Goal: Task Accomplishment & Management: Use online tool/utility

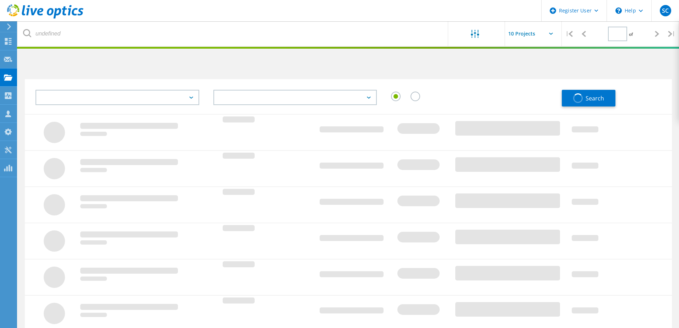
type input "1"
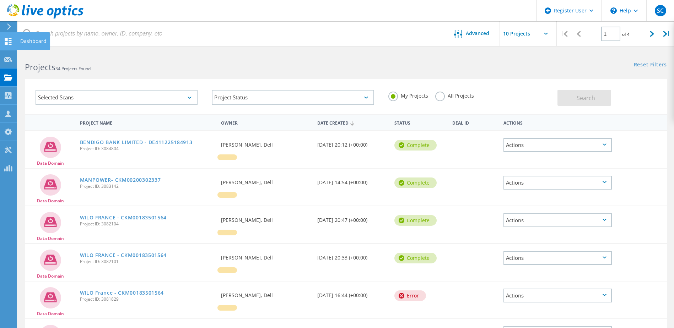
click at [9, 39] on icon at bounding box center [8, 41] width 9 height 7
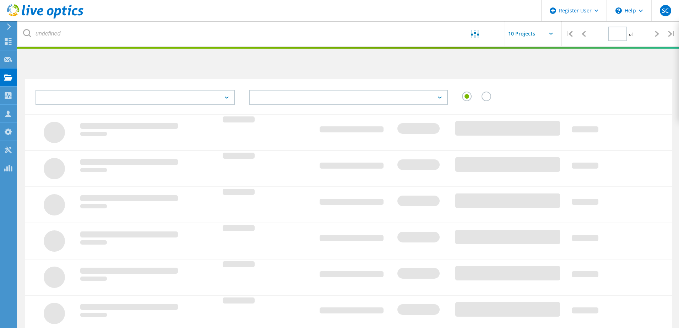
type input "1"
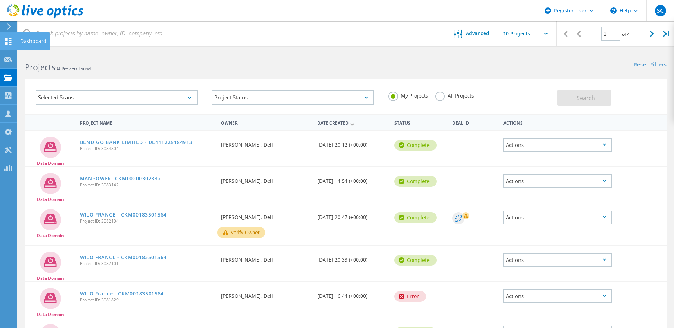
click at [10, 40] on use at bounding box center [8, 41] width 7 height 7
click at [4, 43] on icon at bounding box center [8, 41] width 9 height 7
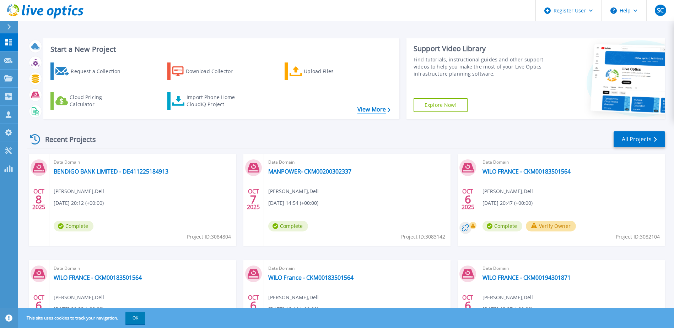
click at [368, 112] on link "View More" at bounding box center [373, 109] width 33 height 7
click at [224, 102] on div "Import Phone Home CloudIQ Project" at bounding box center [213, 101] width 55 height 14
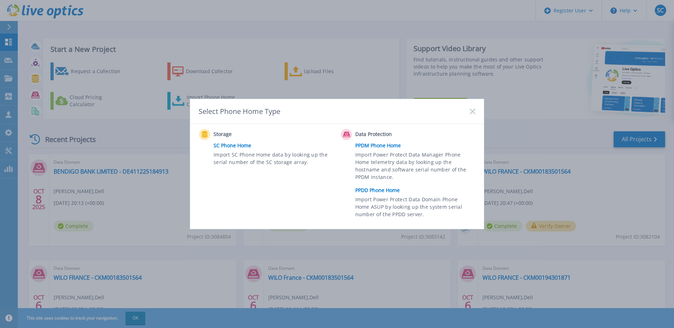
click at [370, 187] on link "PPDD Phone Home" at bounding box center [417, 190] width 124 height 11
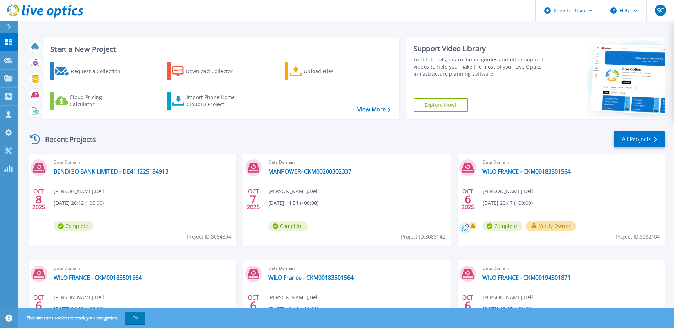
click at [163, 102] on div "Request a Collection Download Collector Upload Files Cloud Pricing Calculator I…" at bounding box center [220, 86] width 351 height 59
click at [231, 97] on div "Import Phone Home CloudIQ Project" at bounding box center [213, 101] width 55 height 14
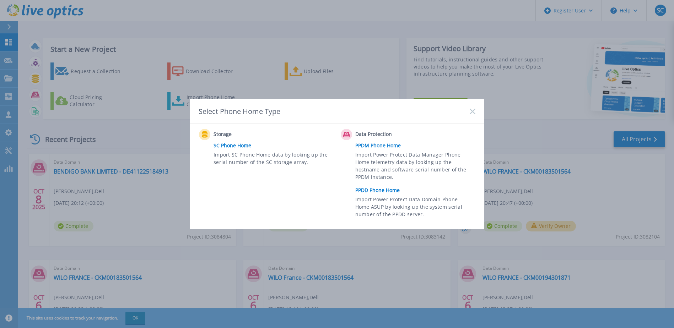
click at [375, 191] on link "PPDD Phone Home" at bounding box center [417, 190] width 124 height 11
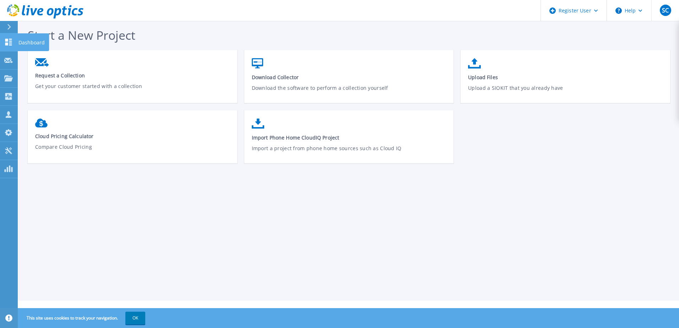
click at [4, 45] on icon at bounding box center [8, 42] width 9 height 7
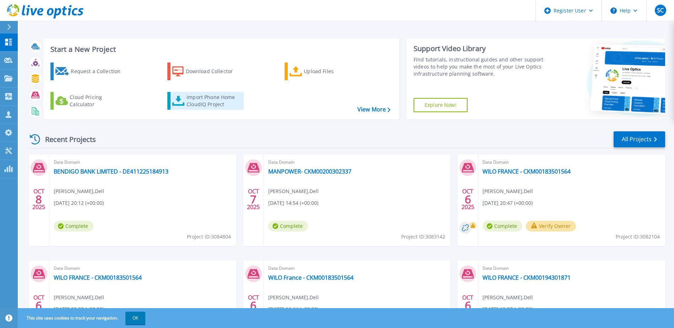
click at [197, 108] on div "Import Phone Home CloudIQ Project" at bounding box center [213, 101] width 55 height 14
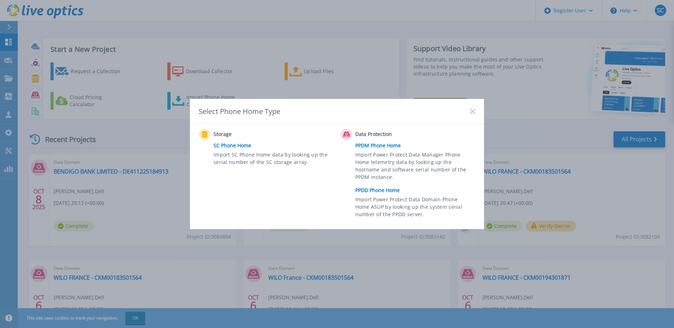
click at [383, 191] on link "PPDD Phone Home" at bounding box center [417, 190] width 124 height 11
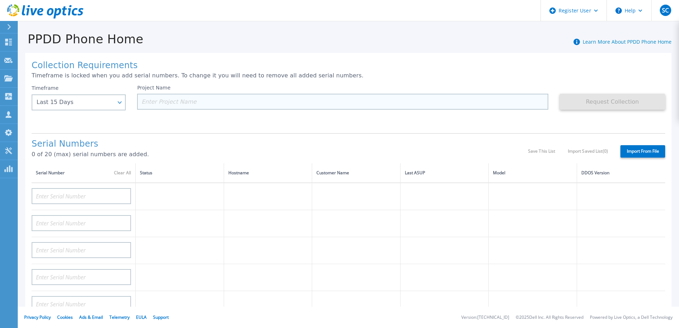
click at [173, 106] on input at bounding box center [342, 102] width 411 height 16
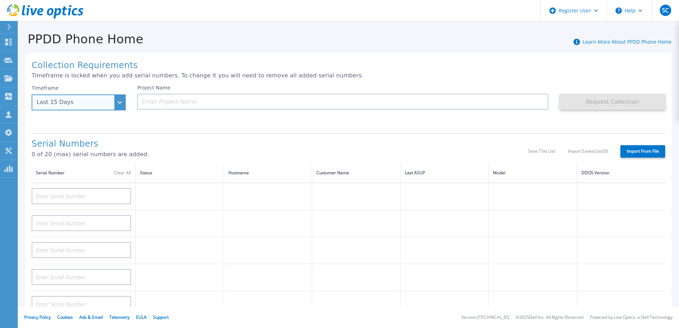
click at [109, 105] on div "Last 15 Days" at bounding box center [75, 102] width 76 height 6
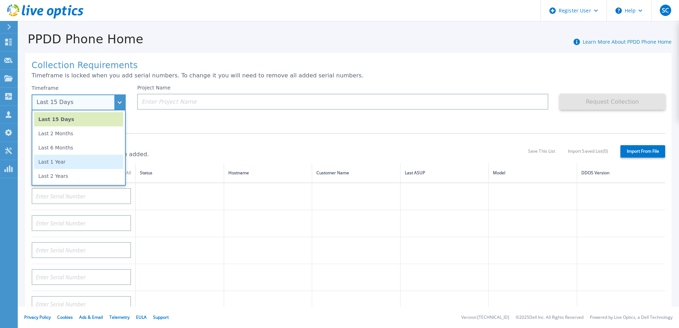
click at [103, 166] on li "Last 1 Year" at bounding box center [78, 162] width 89 height 14
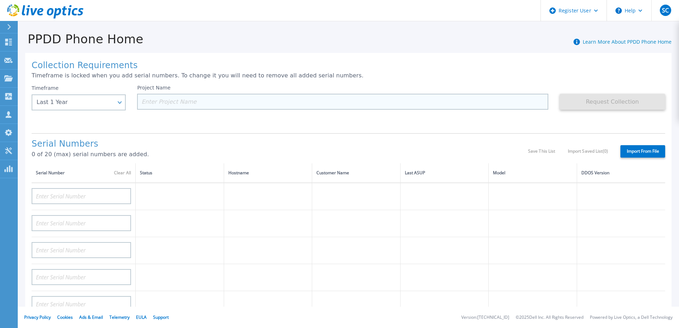
click at [177, 105] on input at bounding box center [342, 102] width 411 height 16
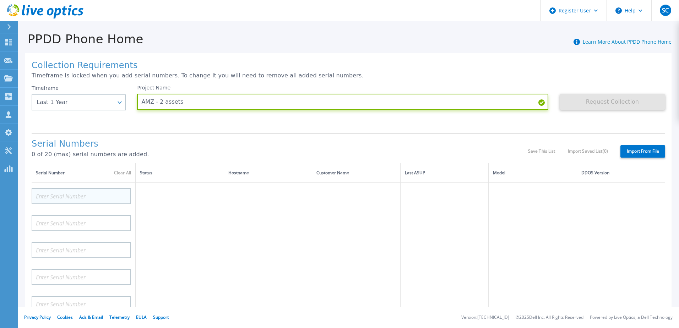
type input "AMZ - 2 assets"
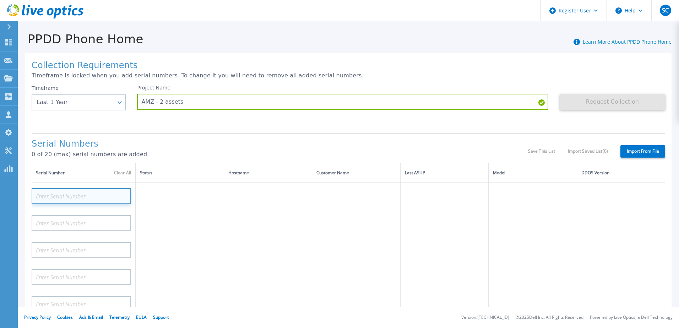
click at [92, 193] on input at bounding box center [81, 196] width 99 height 16
paste input "CKM00184400848"
type input "CKM00184400848"
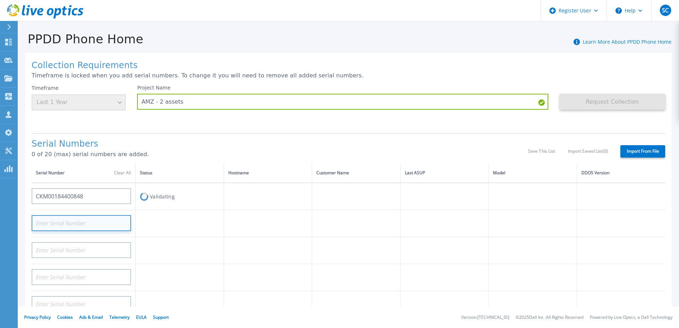
click at [109, 225] on input at bounding box center [81, 223] width 99 height 16
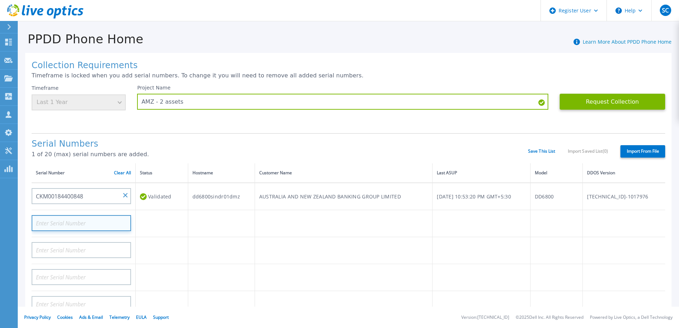
paste input "CKM00184300232"
type input "CKM00184300232"
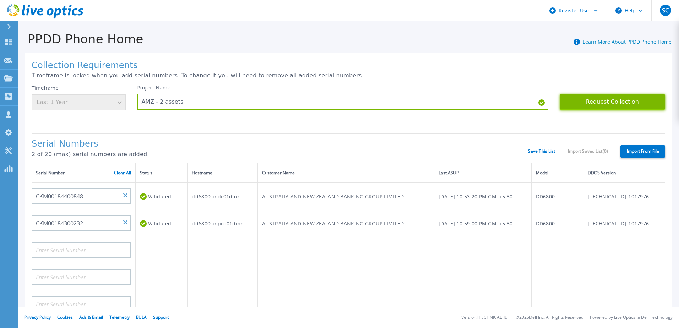
click at [610, 103] on button "Request Collection" at bounding box center [612, 102] width 105 height 16
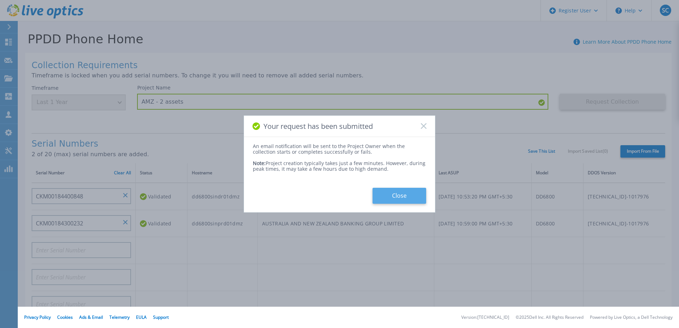
click at [398, 197] on button "Close" at bounding box center [399, 196] width 54 height 16
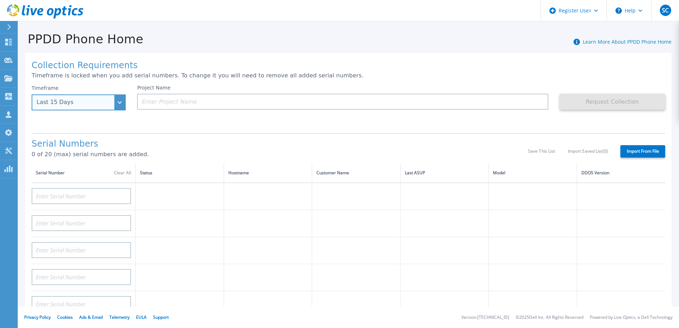
click at [111, 108] on div "Last 15 Days" at bounding box center [79, 102] width 94 height 16
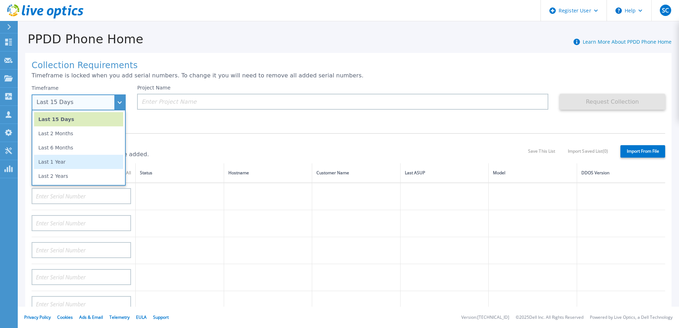
click at [85, 165] on li "Last 1 Year" at bounding box center [78, 162] width 89 height 14
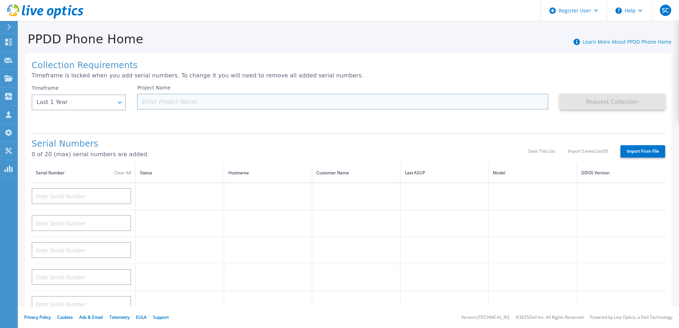
click at [159, 101] on input at bounding box center [342, 102] width 411 height 16
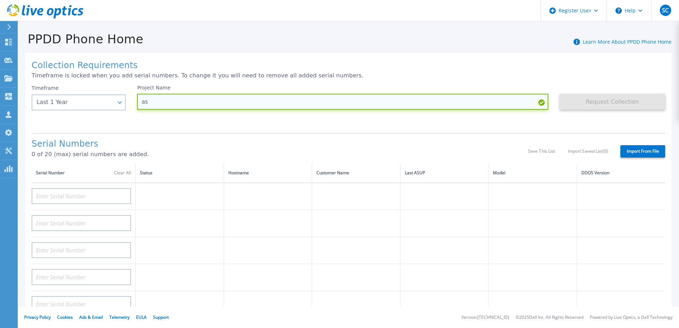
type input "a"
paste input "CKM00184400848"
type input "AMZ - CKM00184400848"
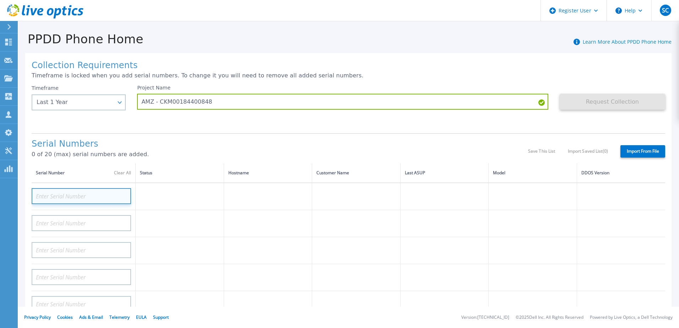
click at [79, 200] on input at bounding box center [81, 196] width 99 height 16
paste input "CKM00184400848"
type input "CKM00184400848"
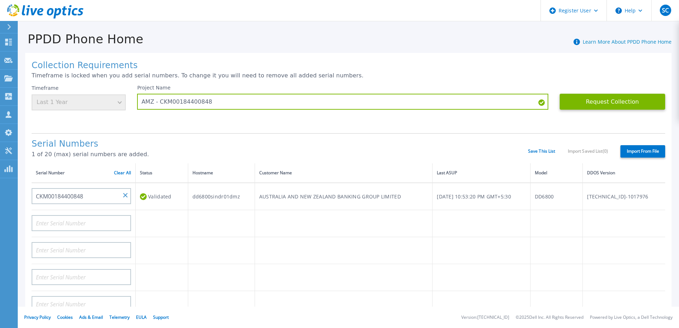
click at [289, 136] on div "Serial Numbers 1 of 20 (max) serial numbers are added. Save This List Import Sa…" at bounding box center [348, 148] width 633 height 30
click at [588, 104] on button "Request Collection" at bounding box center [612, 102] width 105 height 16
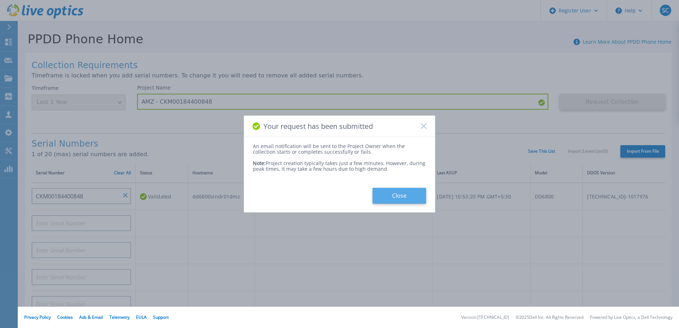
click at [412, 191] on button "Close" at bounding box center [399, 196] width 54 height 16
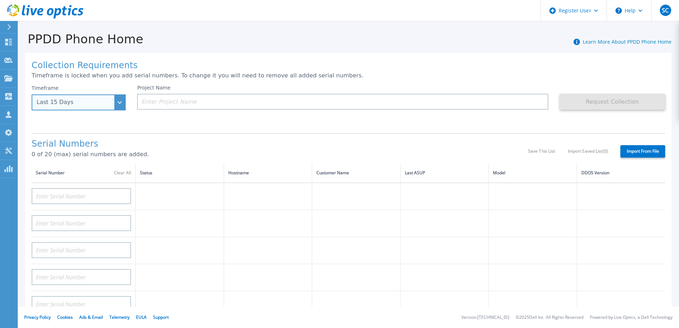
click at [88, 107] on div "Last 15 Days" at bounding box center [79, 102] width 94 height 16
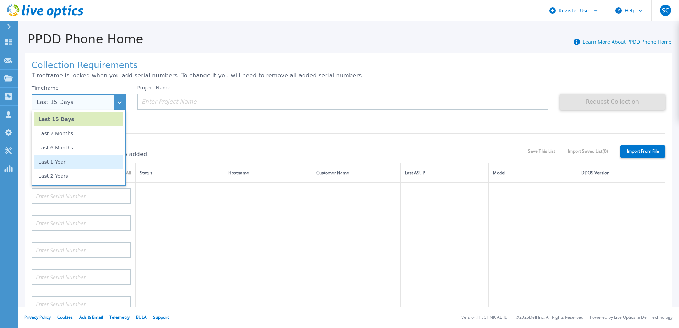
click at [91, 163] on li "Last 1 Year" at bounding box center [78, 162] width 89 height 14
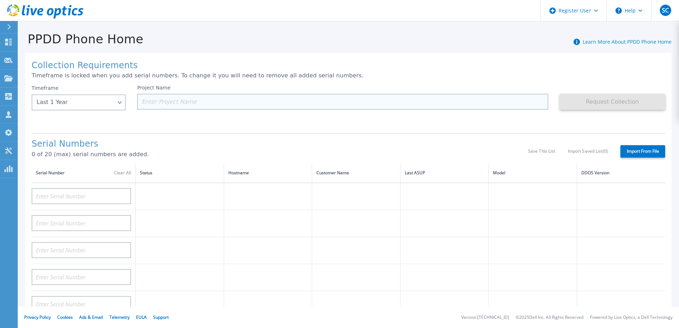
click at [169, 100] on input at bounding box center [342, 102] width 411 height 16
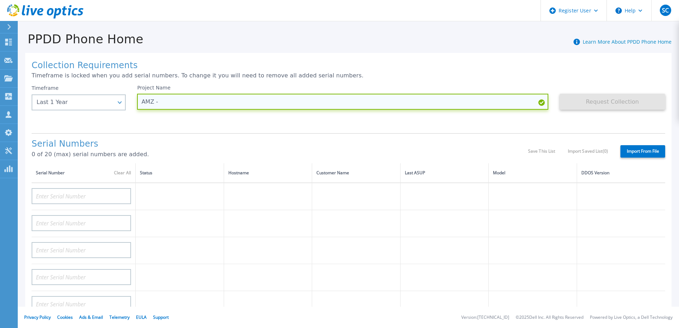
paste input "CKM00184300232"
type input "AMZ - CKM00184300232"
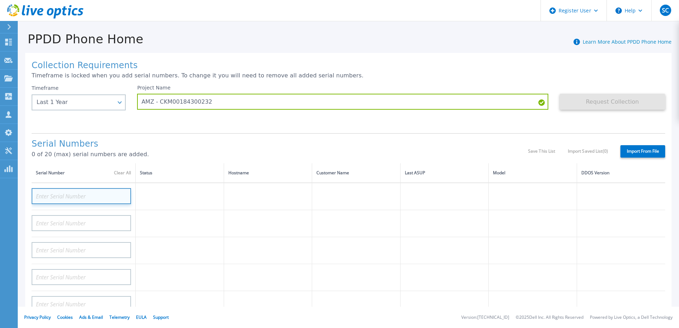
click at [90, 200] on input at bounding box center [81, 196] width 99 height 16
paste input "CKM00184300232"
type input "CKM00184300232"
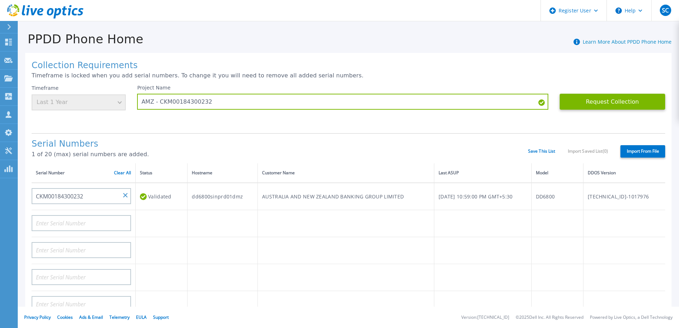
click at [196, 135] on div "Serial Numbers 1 of 20 (max) serial numbers are added. Save This List Import Sa…" at bounding box center [348, 148] width 633 height 30
click at [571, 108] on button "Request Collection" at bounding box center [612, 102] width 105 height 16
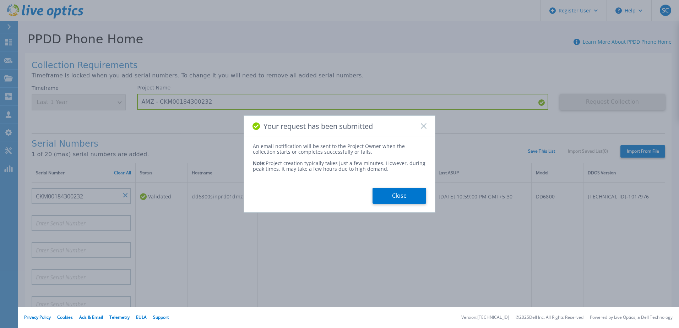
click at [396, 187] on div "An email notification will be sent to the Project Owner when the collection sta…" at bounding box center [339, 173] width 191 height 60
click at [399, 195] on button "Close" at bounding box center [399, 196] width 54 height 16
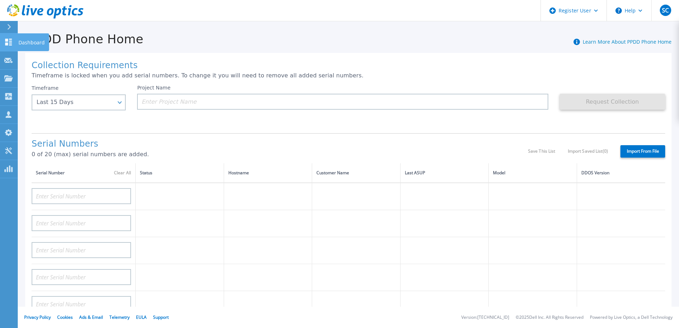
click at [12, 41] on icon at bounding box center [8, 42] width 7 height 7
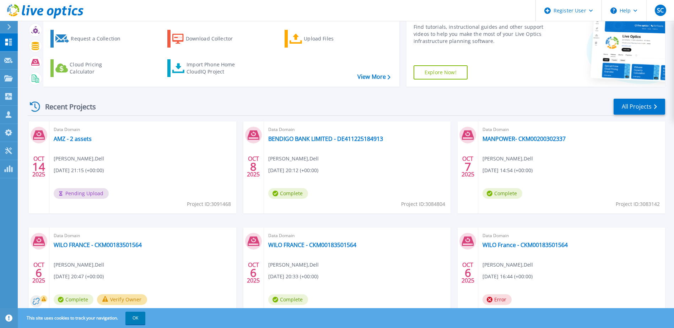
scroll to position [36, 0]
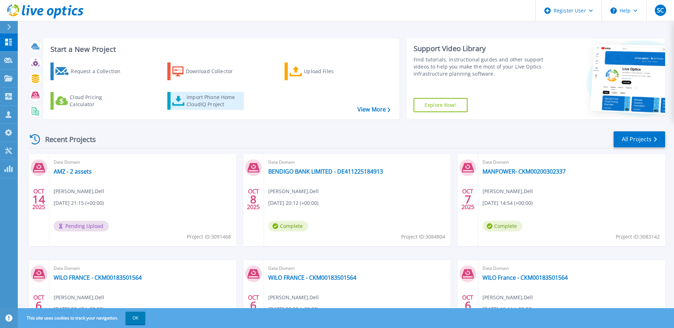
click at [208, 99] on div "Import Phone Home CloudIQ Project" at bounding box center [213, 101] width 55 height 14
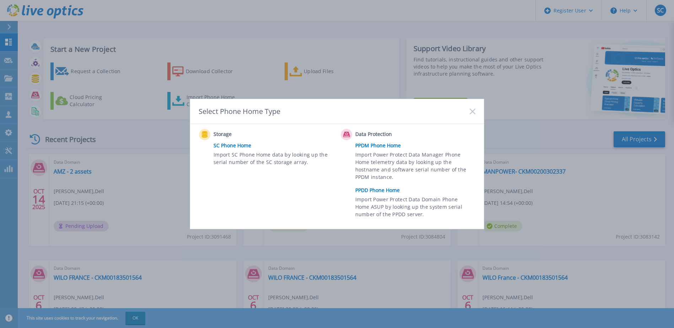
click at [387, 186] on link "PPDD Phone Home" at bounding box center [417, 190] width 124 height 11
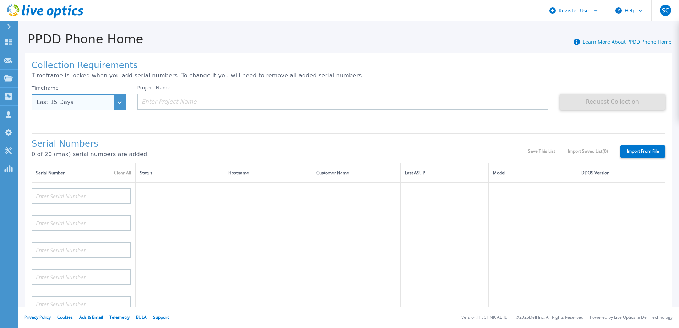
click at [103, 104] on div "Last 15 Days" at bounding box center [75, 102] width 76 height 6
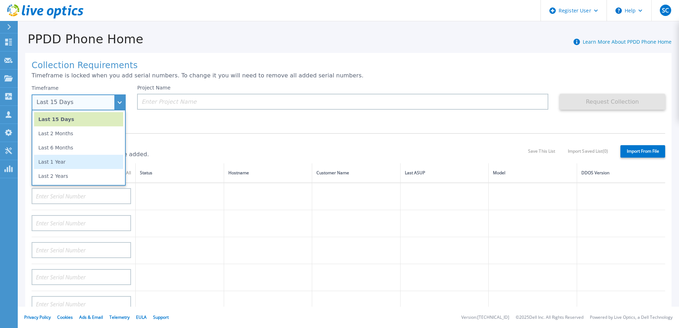
click at [87, 164] on li "Last 1 Year" at bounding box center [78, 162] width 89 height 14
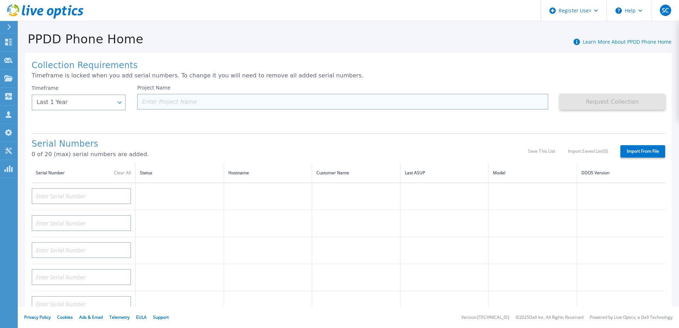
click at [183, 95] on input at bounding box center [342, 102] width 411 height 16
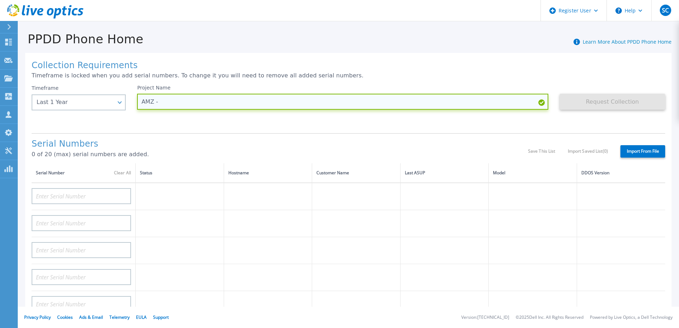
paste input "CKM00184400848"
type input "AMZ - CKM00184400848"
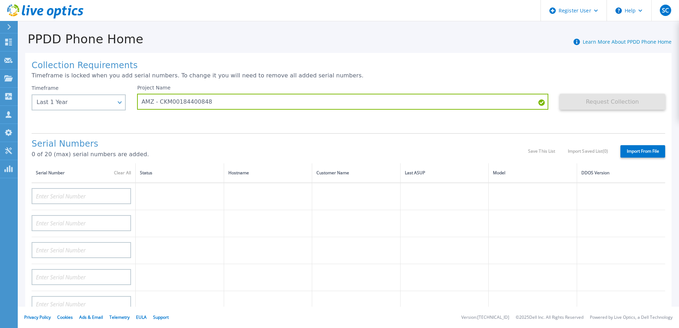
click at [508, 119] on div "Project Name AMZ - CKM00184400848" at bounding box center [348, 106] width 422 height 43
click at [101, 196] on input at bounding box center [81, 196] width 99 height 16
paste input "CKM00184400848"
type input "CKM00184400848"
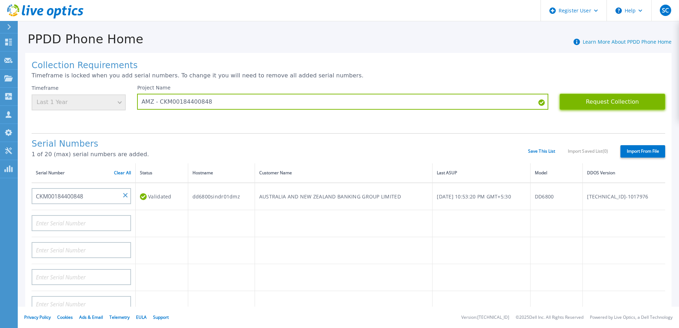
click at [592, 99] on button "Request Collection" at bounding box center [612, 102] width 105 height 16
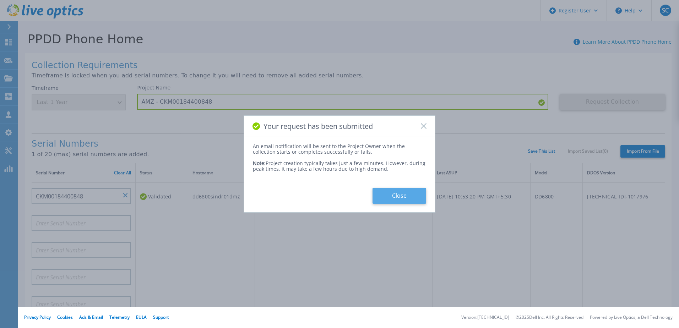
click at [394, 193] on button "Close" at bounding box center [399, 196] width 54 height 16
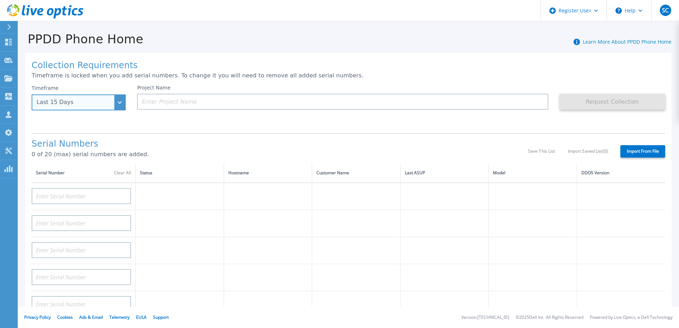
click at [88, 109] on div "Last 15 Days" at bounding box center [79, 102] width 94 height 16
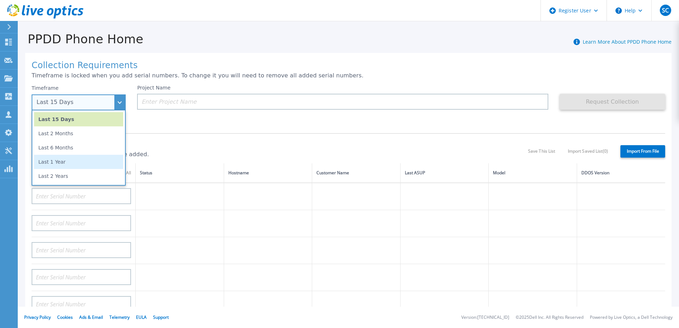
click at [83, 164] on li "Last 1 Year" at bounding box center [78, 162] width 89 height 14
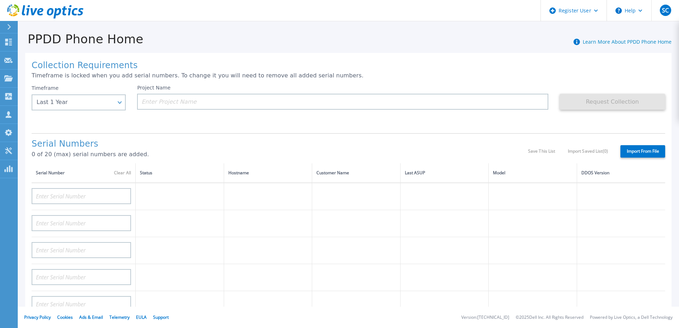
click at [178, 93] on div "Project Name" at bounding box center [342, 97] width 411 height 25
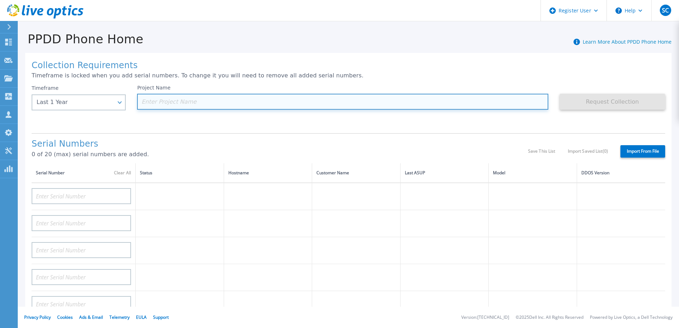
click at [181, 97] on input at bounding box center [342, 102] width 411 height 16
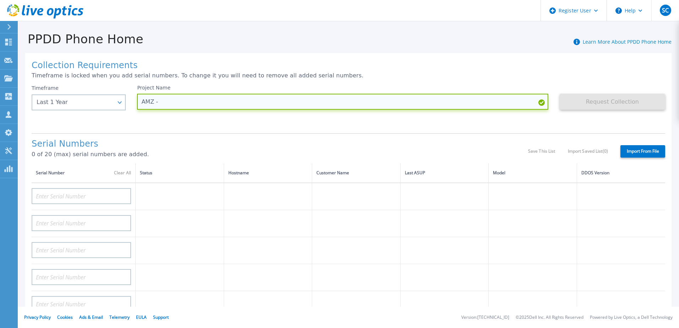
paste input "CKM00184300232"
type input "AMZ - CKM00184300232"
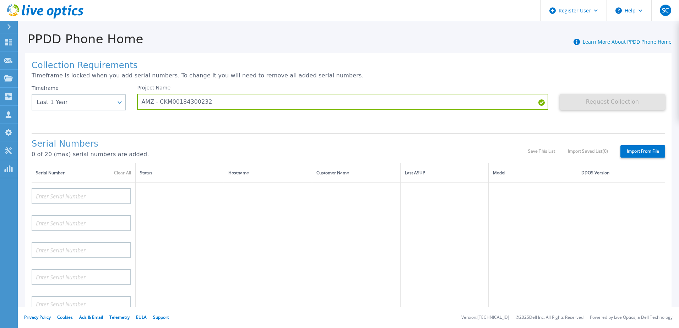
click at [292, 136] on div "Serial Numbers 0 of 20 (max) serial numbers are added. Save This List Import Sa…" at bounding box center [348, 148] width 633 height 30
click at [98, 190] on input at bounding box center [81, 196] width 99 height 16
paste input "CKM00184300232"
type input "CKM00184300232"
click at [218, 128] on div "Collection Requirements Timeframe is locked when you add serial numbers. To cha…" at bounding box center [348, 254] width 646 height 402
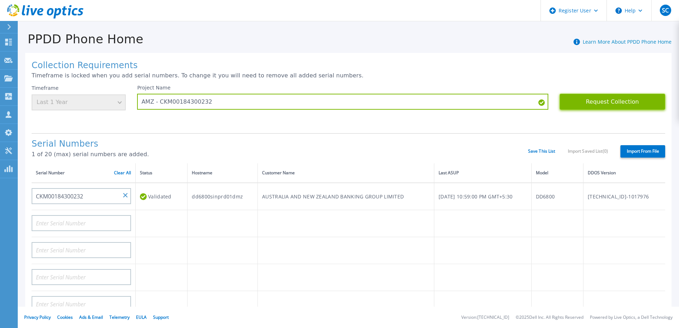
click at [588, 104] on button "Request Collection" at bounding box center [612, 102] width 105 height 16
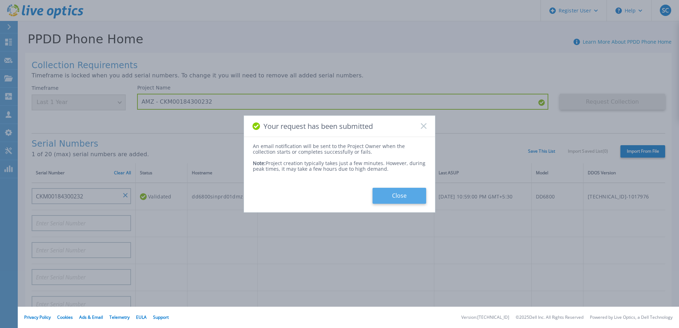
click at [411, 190] on button "Close" at bounding box center [399, 196] width 54 height 16
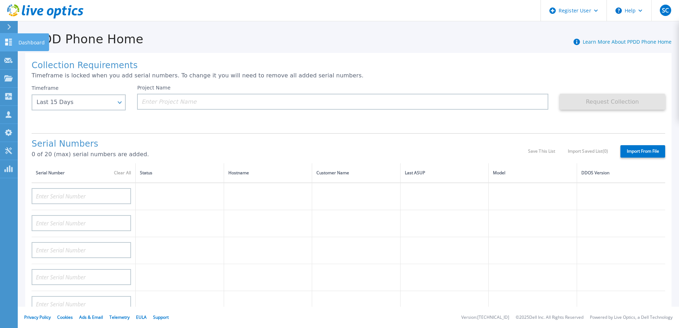
click at [10, 45] on icon at bounding box center [8, 42] width 7 height 7
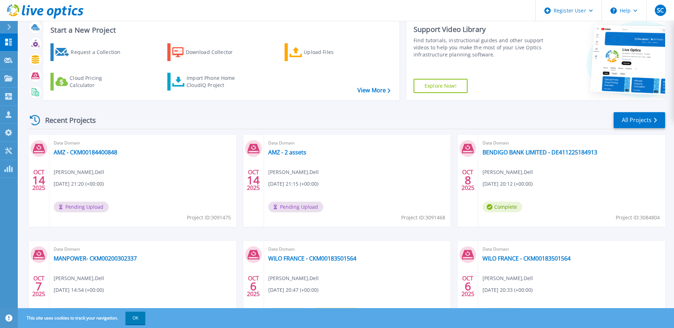
scroll to position [24, 0]
